Goal: Navigation & Orientation: Find specific page/section

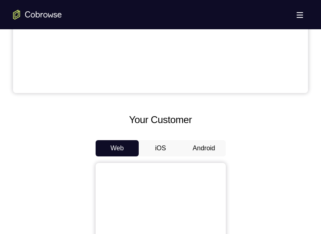
scroll to position [293, 0]
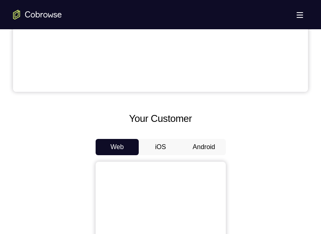
click at [198, 150] on button "Android" at bounding box center [204, 147] width 44 height 16
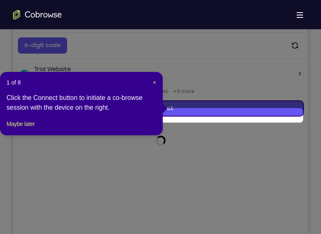
scroll to position [136, 0]
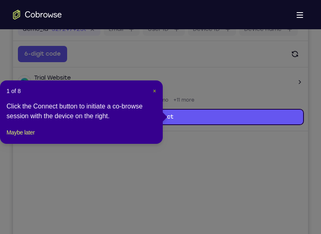
click at [154, 93] on span "×" at bounding box center [154, 91] width 3 height 7
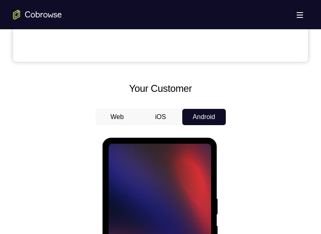
scroll to position [357, 0]
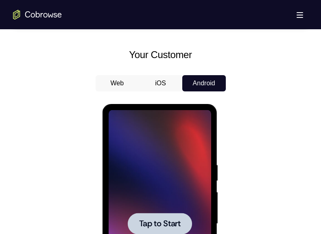
click at [148, 234] on div at bounding box center [160, 224] width 103 height 228
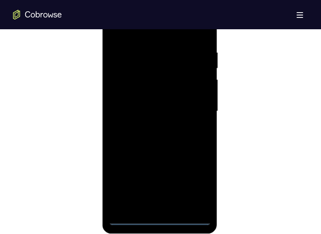
scroll to position [470, 0]
click at [162, 217] on div at bounding box center [160, 111] width 103 height 228
click at [195, 184] on div at bounding box center [160, 111] width 103 height 228
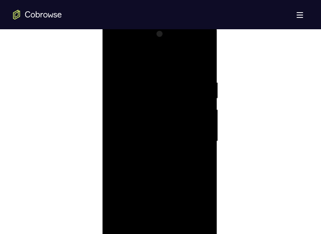
scroll to position [439, 0]
click at [127, 68] on div at bounding box center [160, 142] width 103 height 228
click at [127, 118] on div at bounding box center [160, 142] width 103 height 228
click at [126, 140] on div at bounding box center [160, 142] width 103 height 228
click at [131, 133] on div at bounding box center [160, 142] width 103 height 228
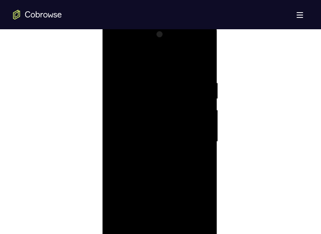
click at [133, 151] on div at bounding box center [160, 142] width 103 height 228
click at [168, 172] on div at bounding box center [160, 135] width 103 height 228
click at [153, 110] on div at bounding box center [160, 135] width 103 height 228
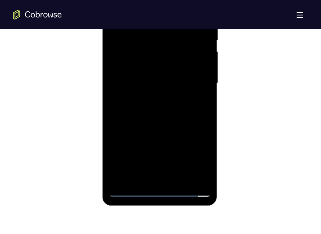
scroll to position [499, 0]
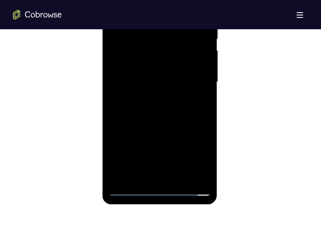
drag, startPoint x: 154, startPoint y: 127, endPoint x: 140, endPoint y: 58, distance: 70.6
click at [140, 58] on div at bounding box center [160, 82] width 103 height 228
click at [151, 175] on div at bounding box center [160, 82] width 103 height 228
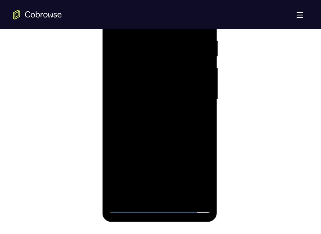
scroll to position [481, 0]
click at [134, 85] on div at bounding box center [160, 100] width 103 height 228
click at [140, 116] on div at bounding box center [160, 100] width 103 height 228
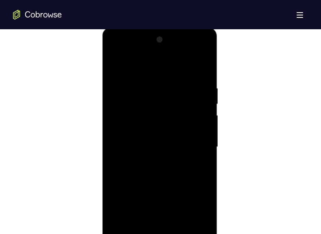
scroll to position [433, 0]
click at [193, 54] on div at bounding box center [160, 148] width 103 height 228
click at [117, 53] on div at bounding box center [160, 148] width 103 height 228
drag, startPoint x: 191, startPoint y: 139, endPoint x: 142, endPoint y: 123, distance: 51.5
click at [191, 139] on div at bounding box center [160, 148] width 103 height 228
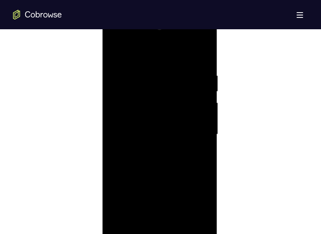
scroll to position [449, 0]
click at [149, 149] on div at bounding box center [160, 132] width 103 height 228
click at [135, 126] on div at bounding box center [160, 132] width 103 height 228
click at [133, 116] on div at bounding box center [160, 132] width 103 height 228
click at [130, 130] on div at bounding box center [160, 132] width 103 height 228
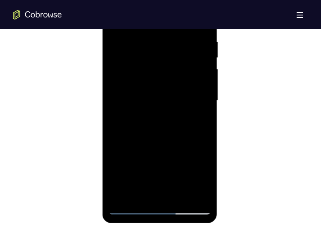
scroll to position [481, 0]
click at [159, 117] on div at bounding box center [160, 101] width 103 height 228
click at [159, 137] on div at bounding box center [160, 101] width 103 height 228
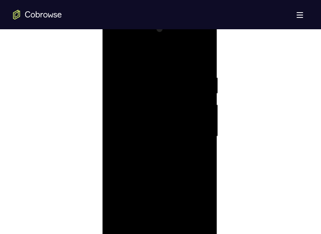
click at [164, 128] on div at bounding box center [160, 137] width 103 height 228
click at [168, 113] on div at bounding box center [160, 137] width 103 height 228
click at [147, 103] on div at bounding box center [160, 137] width 103 height 228
click at [142, 103] on div at bounding box center [160, 137] width 103 height 228
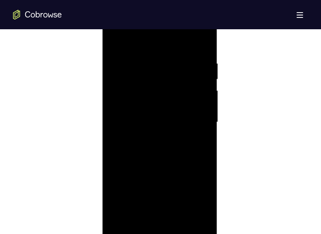
scroll to position [459, 0]
click at [202, 45] on div at bounding box center [160, 122] width 103 height 228
click at [185, 211] on div at bounding box center [160, 114] width 103 height 228
click at [164, 153] on div at bounding box center [160, 114] width 103 height 228
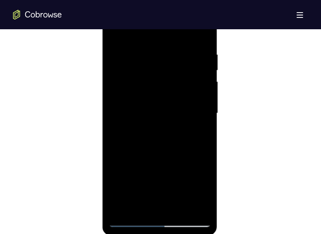
click at [162, 108] on div at bounding box center [160, 114] width 103 height 228
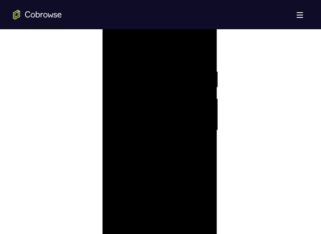
scroll to position [450, 0]
click at [114, 54] on div at bounding box center [160, 131] width 103 height 228
click at [117, 48] on div at bounding box center [160, 131] width 103 height 228
drag, startPoint x: 183, startPoint y: 76, endPoint x: 112, endPoint y: 77, distance: 70.4
click at [112, 77] on div at bounding box center [160, 131] width 103 height 228
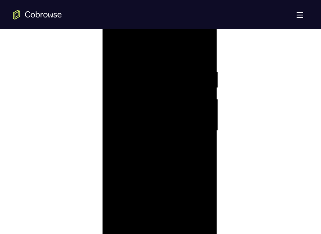
drag, startPoint x: 188, startPoint y: 72, endPoint x: 120, endPoint y: 70, distance: 67.6
click at [120, 70] on div at bounding box center [160, 131] width 103 height 228
drag, startPoint x: 189, startPoint y: 77, endPoint x: 96, endPoint y: 76, distance: 93.2
click at [103, 76] on html "Online web based iOS Simulators and Android Emulators. Run iPhone, iPad, Mobile…" at bounding box center [161, 133] width 116 height 244
drag, startPoint x: 197, startPoint y: 76, endPoint x: 101, endPoint y: 74, distance: 96.1
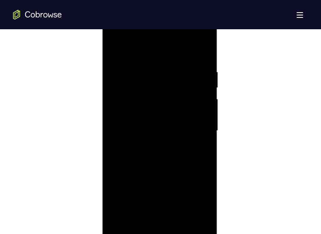
click at [103, 74] on html "Online web based iOS Simulators and Android Emulators. Run iPhone, iPad, Mobile…" at bounding box center [161, 133] width 116 height 244
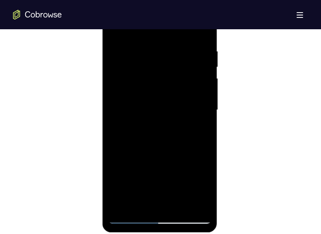
scroll to position [476, 0]
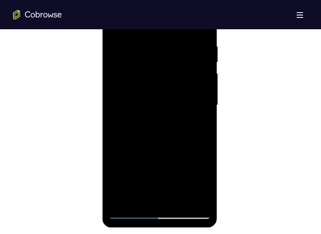
click at [137, 199] on div at bounding box center [160, 105] width 103 height 228
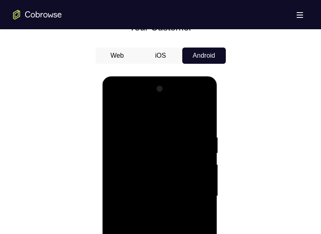
scroll to position [384, 0]
click at [132, 111] on div at bounding box center [160, 197] width 103 height 228
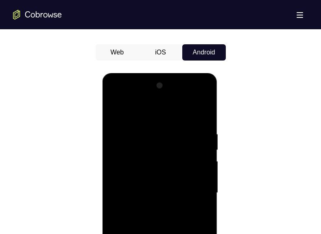
scroll to position [389, 0]
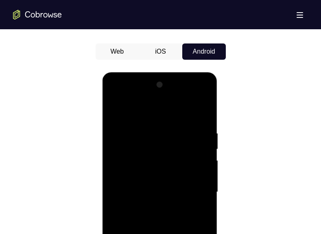
click at [160, 147] on div at bounding box center [160, 193] width 103 height 228
drag, startPoint x: 175, startPoint y: 188, endPoint x: 167, endPoint y: 125, distance: 63.2
click at [167, 125] on div at bounding box center [160, 193] width 103 height 228
drag, startPoint x: 173, startPoint y: 127, endPoint x: 177, endPoint y: 197, distance: 70.2
click at [177, 197] on div at bounding box center [160, 193] width 103 height 228
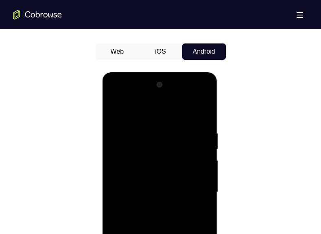
click at [197, 201] on div at bounding box center [160, 193] width 103 height 228
click at [115, 111] on div at bounding box center [160, 193] width 103 height 228
click at [203, 134] on div at bounding box center [160, 193] width 103 height 228
click at [203, 135] on div at bounding box center [160, 193] width 103 height 228
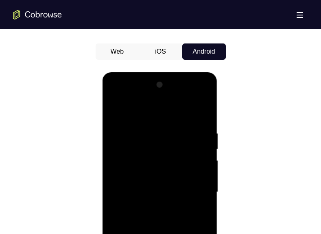
click at [203, 135] on div at bounding box center [160, 193] width 103 height 228
click at [200, 111] on div at bounding box center [160, 193] width 103 height 228
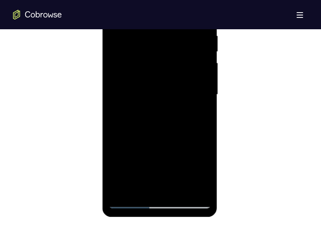
scroll to position [487, 0]
click at [121, 185] on div at bounding box center [160, 94] width 103 height 228
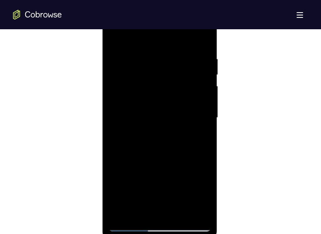
click at [197, 216] on div at bounding box center [160, 118] width 103 height 228
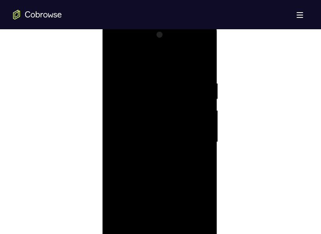
scroll to position [437, 0]
click at [114, 64] on div at bounding box center [160, 144] width 103 height 228
drag, startPoint x: 163, startPoint y: 156, endPoint x: 150, endPoint y: 38, distance: 118.8
click at [150, 38] on div at bounding box center [160, 132] width 103 height 228
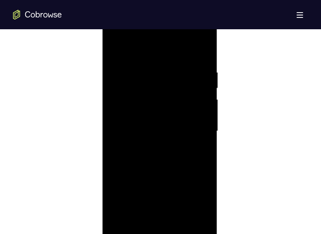
drag, startPoint x: 155, startPoint y: 172, endPoint x: 144, endPoint y: 51, distance: 121.0
click at [144, 51] on div at bounding box center [160, 132] width 103 height 228
drag, startPoint x: 143, startPoint y: 147, endPoint x: 132, endPoint y: 55, distance: 93.4
click at [132, 55] on div at bounding box center [160, 132] width 103 height 228
click at [120, 219] on div at bounding box center [160, 132] width 103 height 228
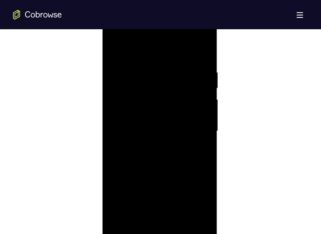
click at [163, 150] on div at bounding box center [160, 132] width 103 height 228
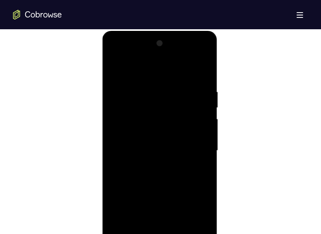
scroll to position [430, 0]
click at [193, 55] on div at bounding box center [160, 151] width 103 height 228
click at [153, 74] on div at bounding box center [160, 151] width 103 height 228
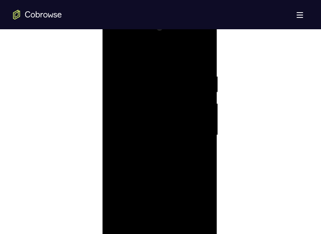
scroll to position [447, 0]
click at [204, 54] on div at bounding box center [160, 134] width 103 height 228
drag, startPoint x: 163, startPoint y: 181, endPoint x: 143, endPoint y: 39, distance: 143.4
click at [143, 39] on div at bounding box center [160, 134] width 103 height 228
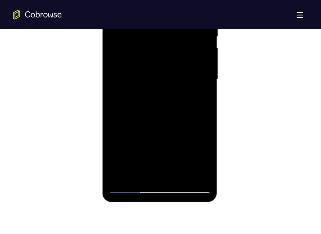
scroll to position [502, 0]
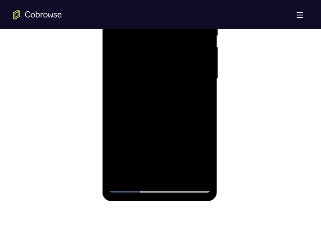
drag, startPoint x: 148, startPoint y: 146, endPoint x: 147, endPoint y: 53, distance: 92.8
click at [147, 53] on div at bounding box center [160, 79] width 103 height 228
click at [130, 174] on div at bounding box center [160, 79] width 103 height 228
click at [161, 90] on div at bounding box center [160, 79] width 103 height 228
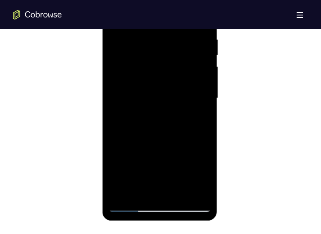
scroll to position [482, 0]
